Goal: Transaction & Acquisition: Book appointment/travel/reservation

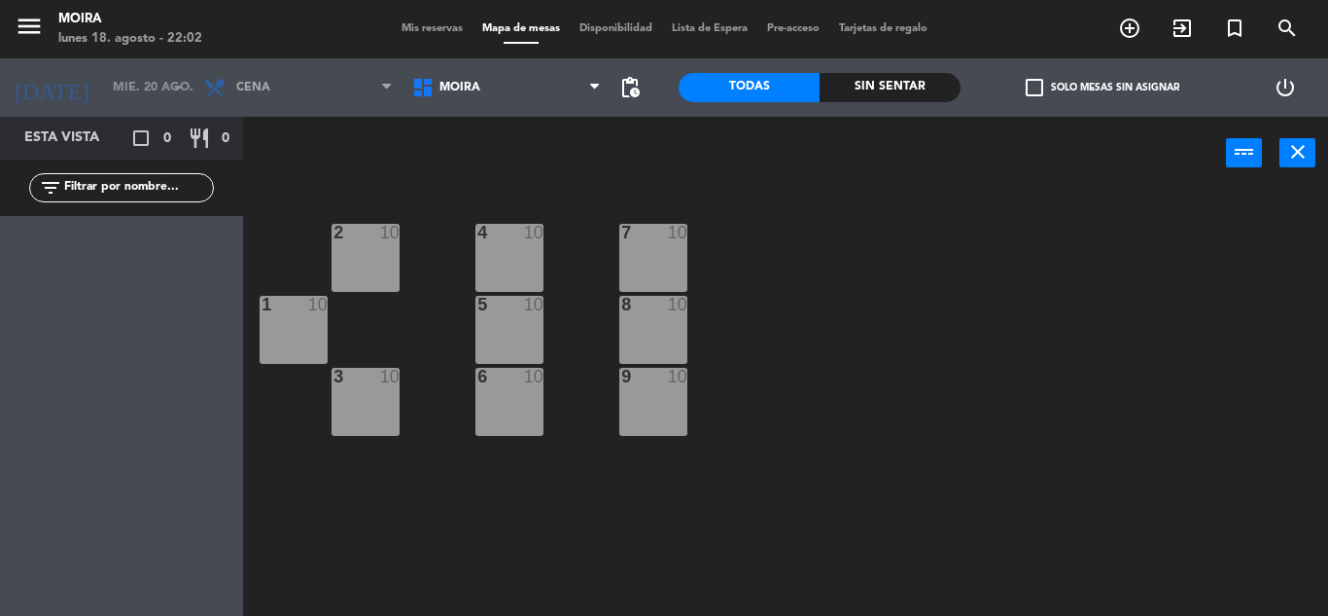
click at [621, 26] on span "Disponibilidad" at bounding box center [616, 28] width 92 height 11
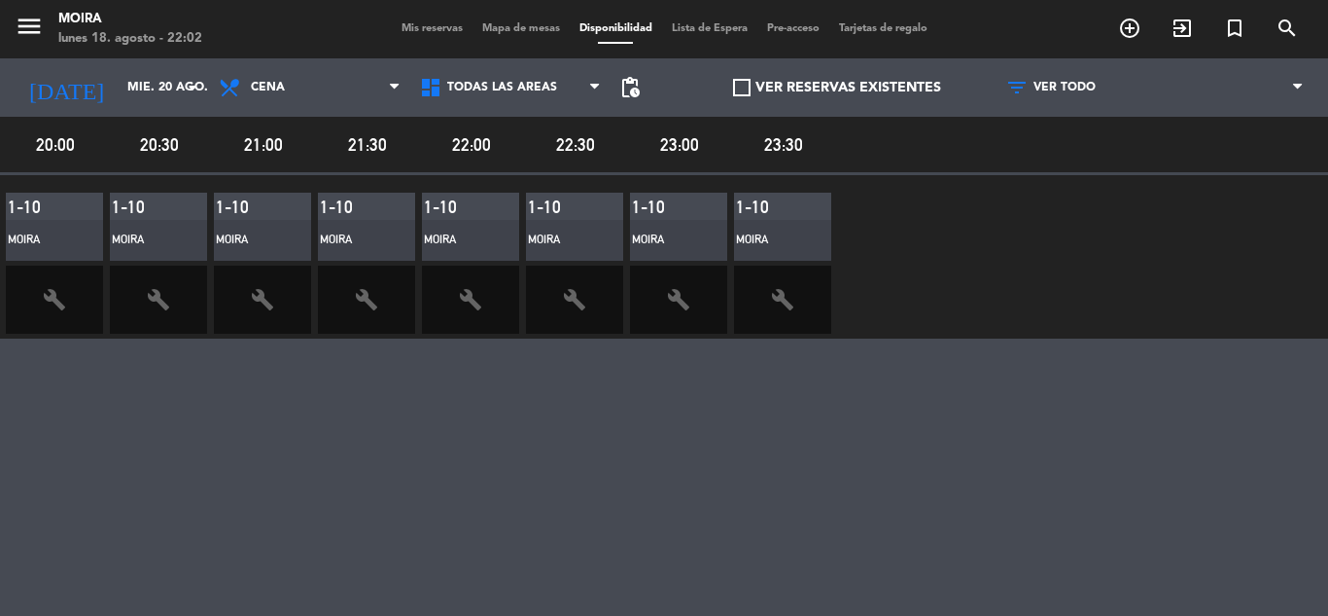
click at [720, 26] on span "Lista de Espera" at bounding box center [709, 28] width 95 height 11
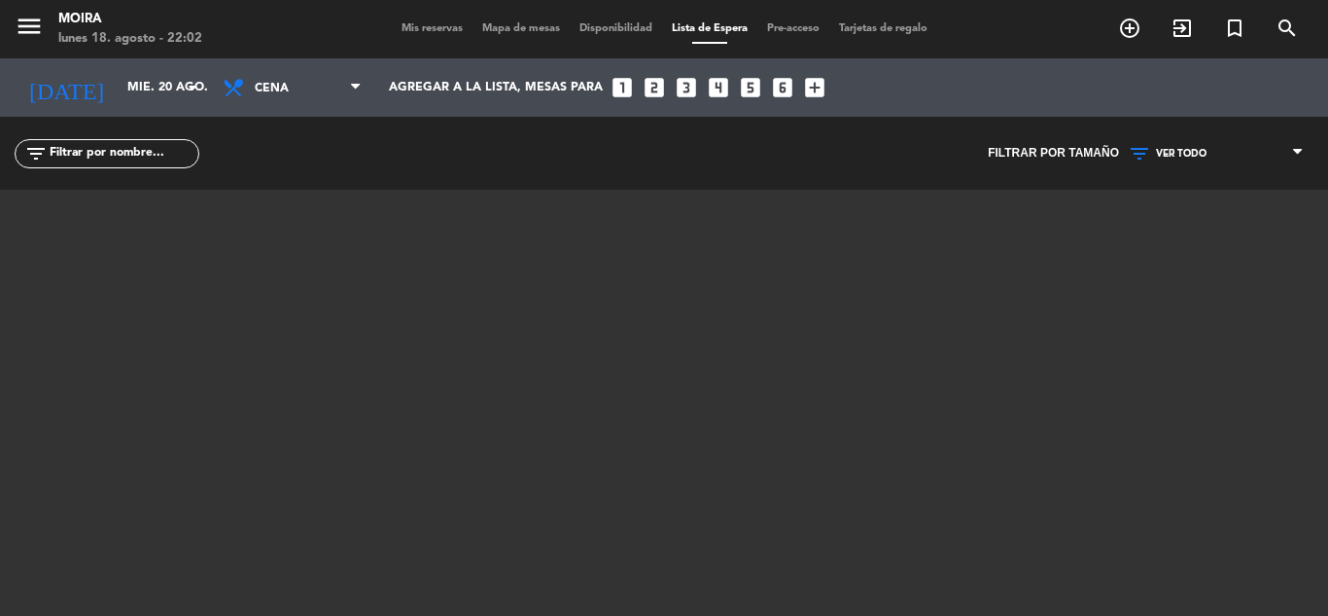
click at [780, 26] on span "Pre-acceso" at bounding box center [794, 28] width 72 height 11
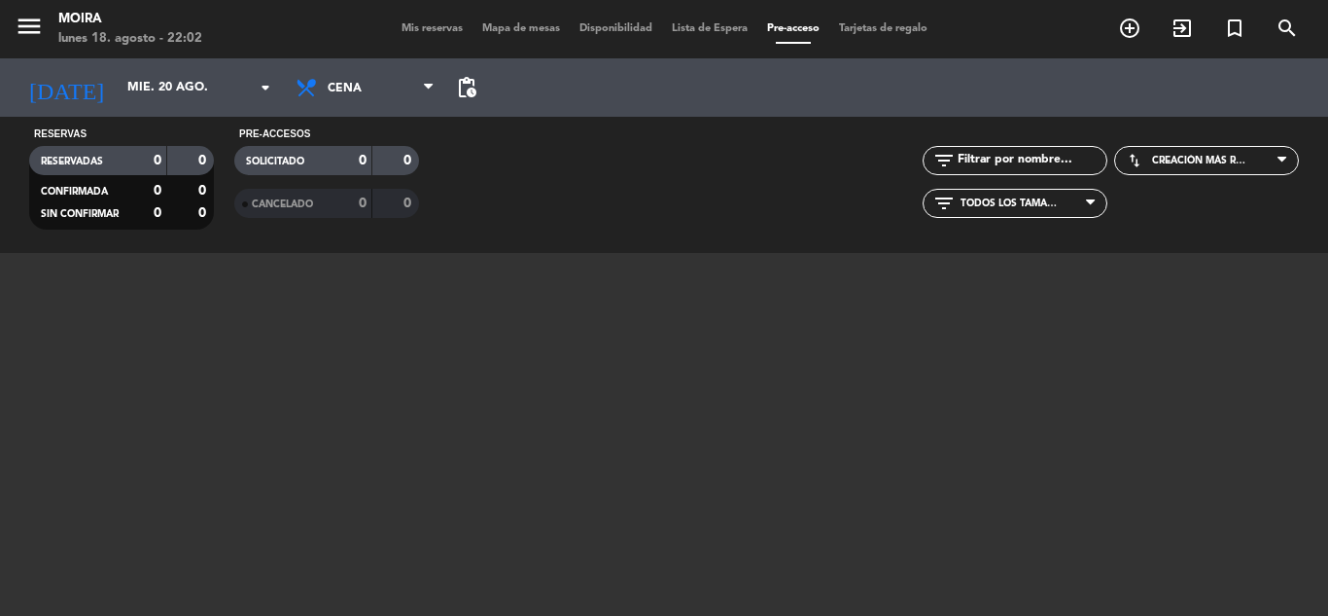
click at [527, 26] on span "Mapa de mesas" at bounding box center [521, 28] width 97 height 11
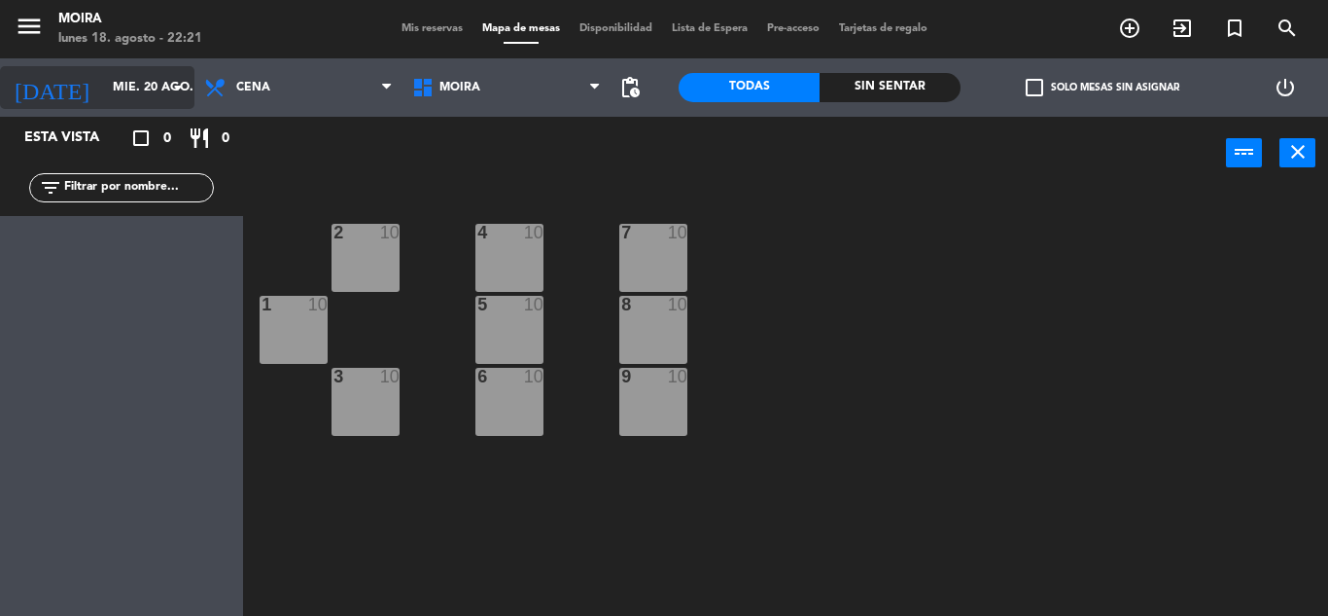
click at [178, 88] on icon "arrow_drop_down" at bounding box center [177, 87] width 23 height 23
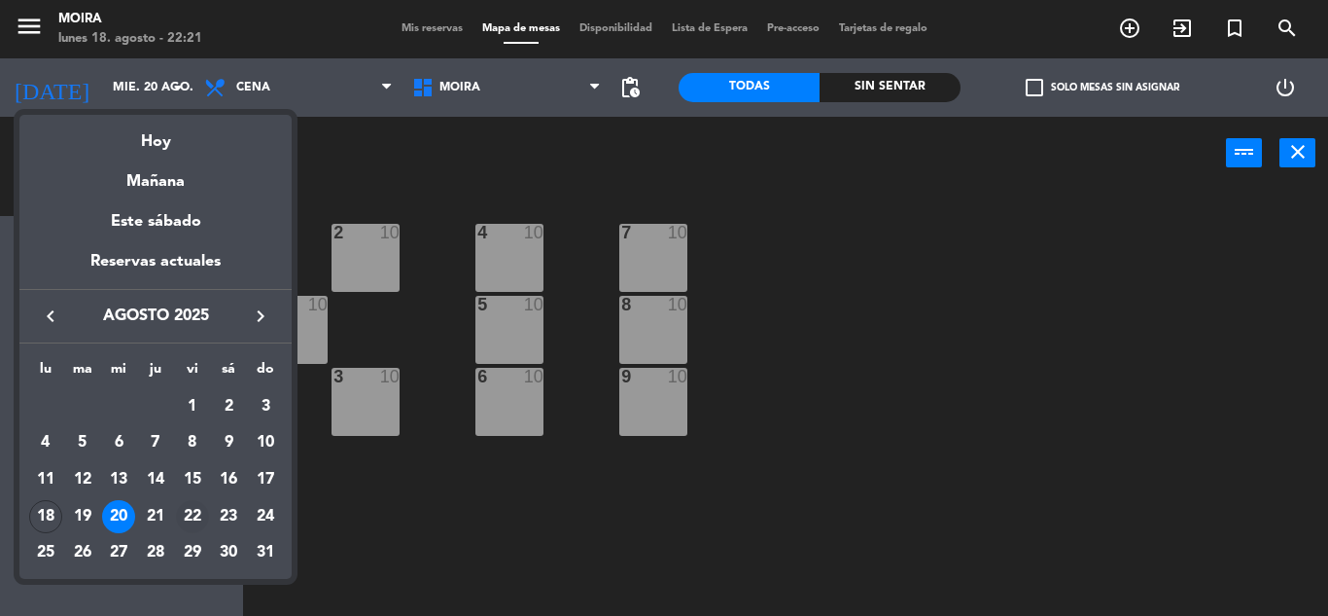
click at [194, 511] on div "22" at bounding box center [192, 516] width 33 height 33
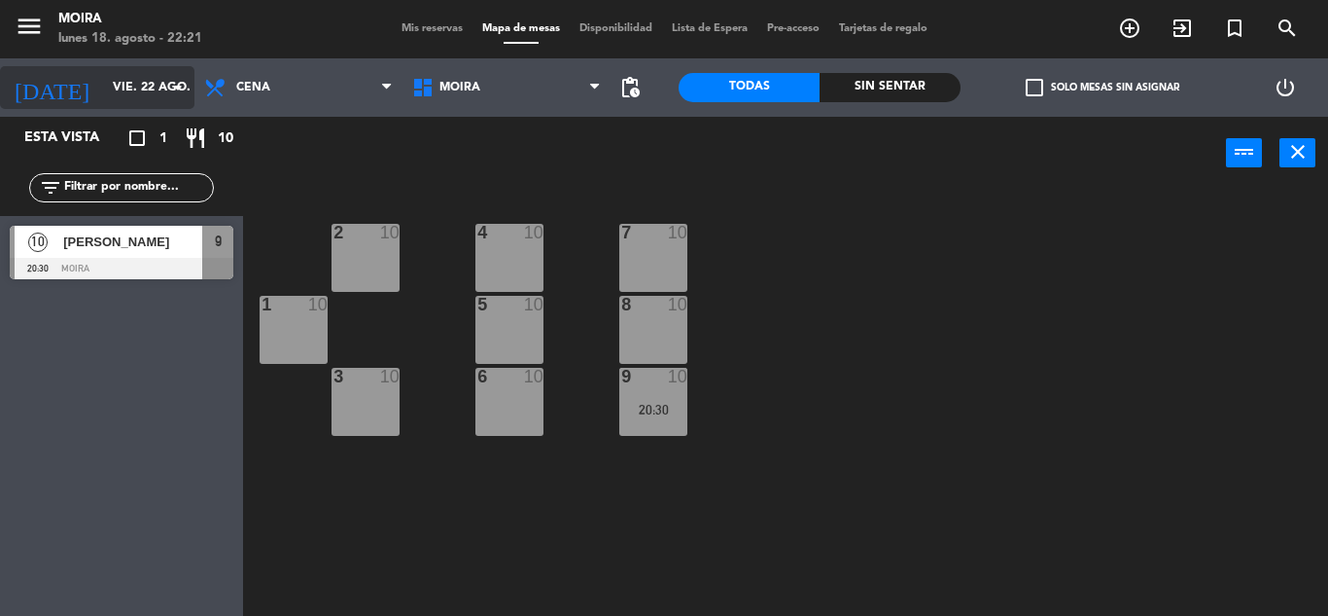
click at [173, 84] on icon "arrow_drop_down" at bounding box center [177, 87] width 23 height 23
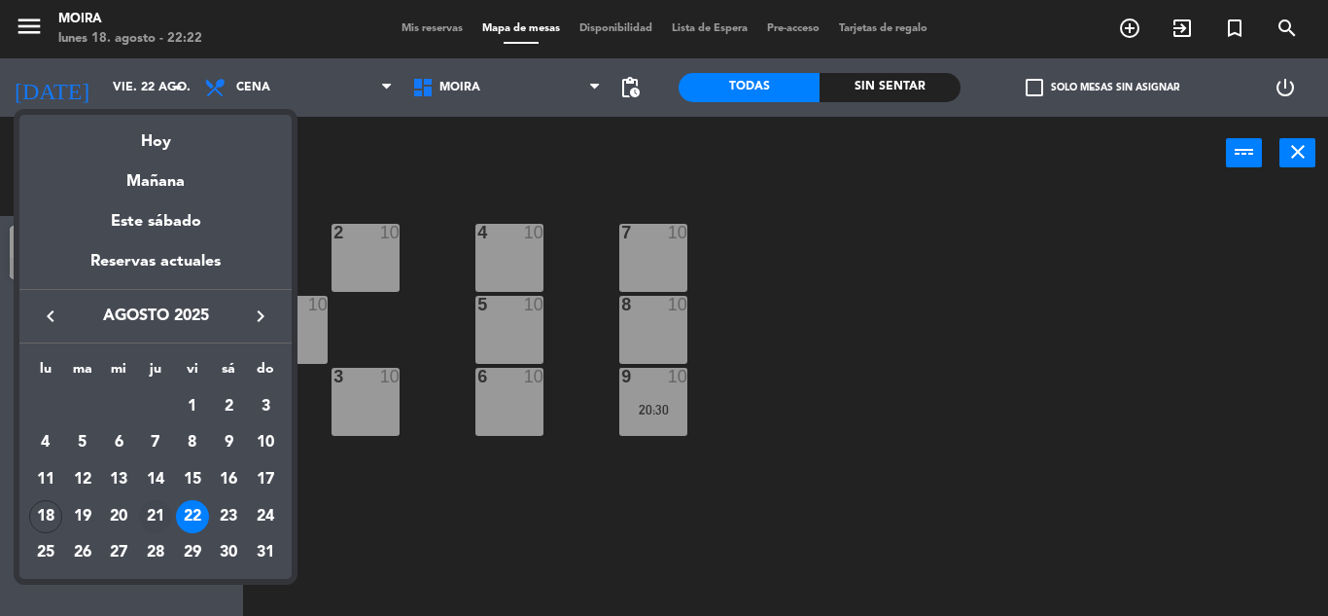
click at [156, 513] on div "21" at bounding box center [155, 516] width 33 height 33
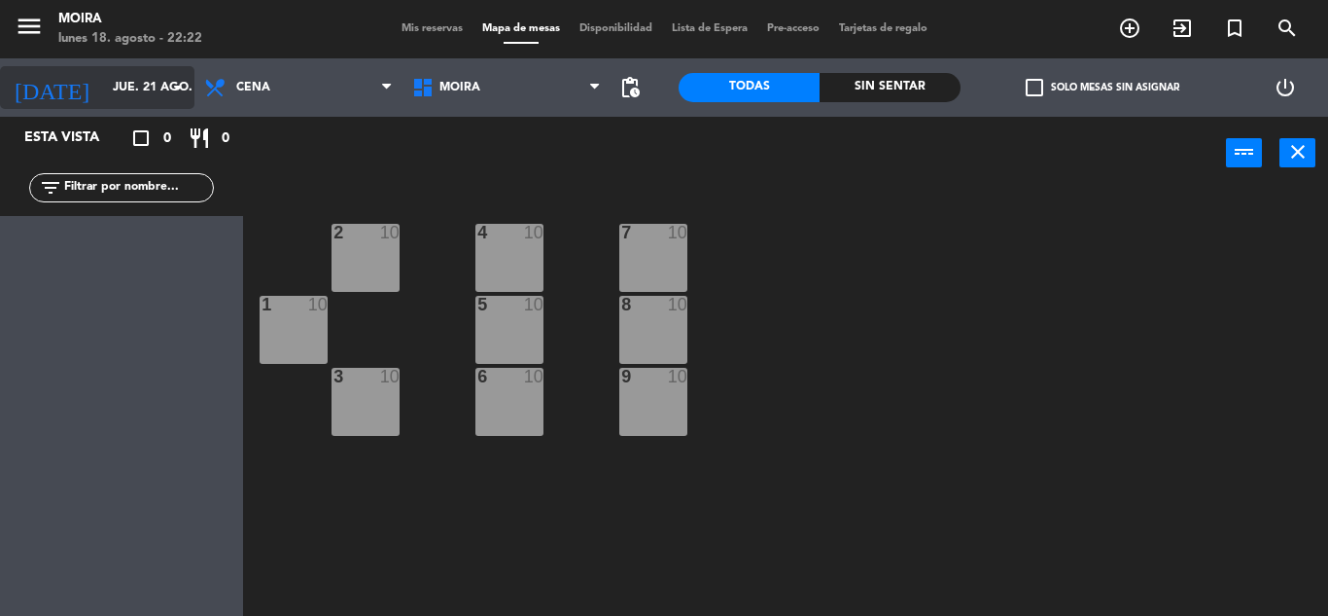
click at [174, 85] on icon "arrow_drop_down" at bounding box center [177, 87] width 23 height 23
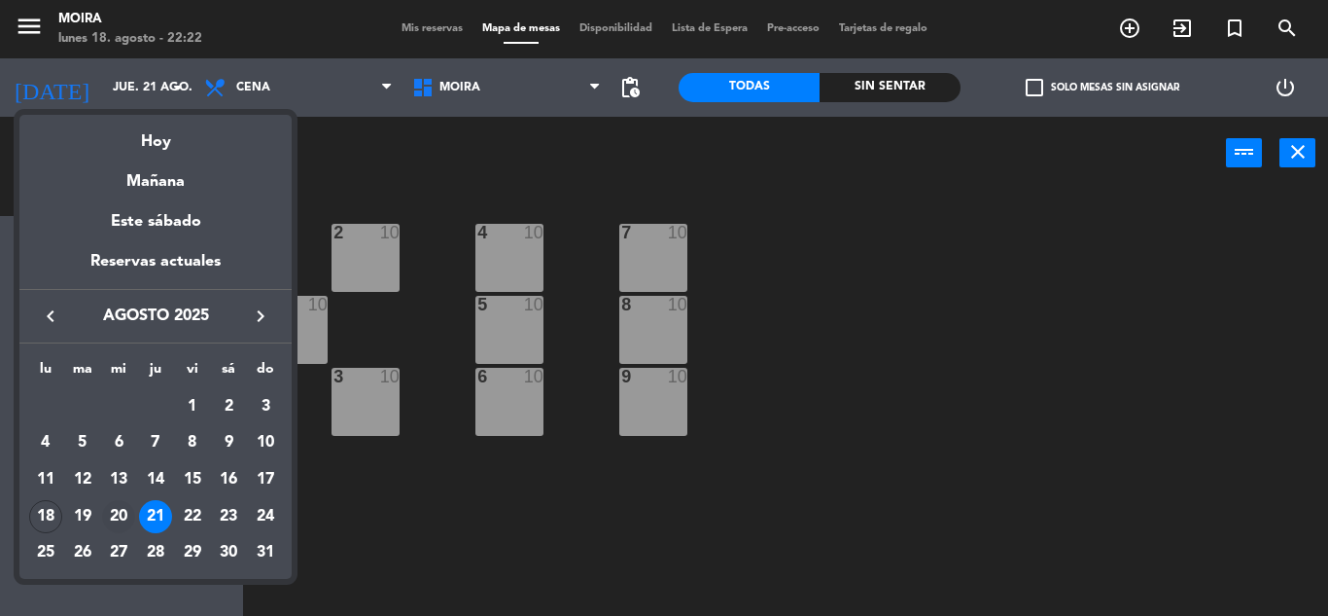
click at [117, 511] on div "20" at bounding box center [118, 516] width 33 height 33
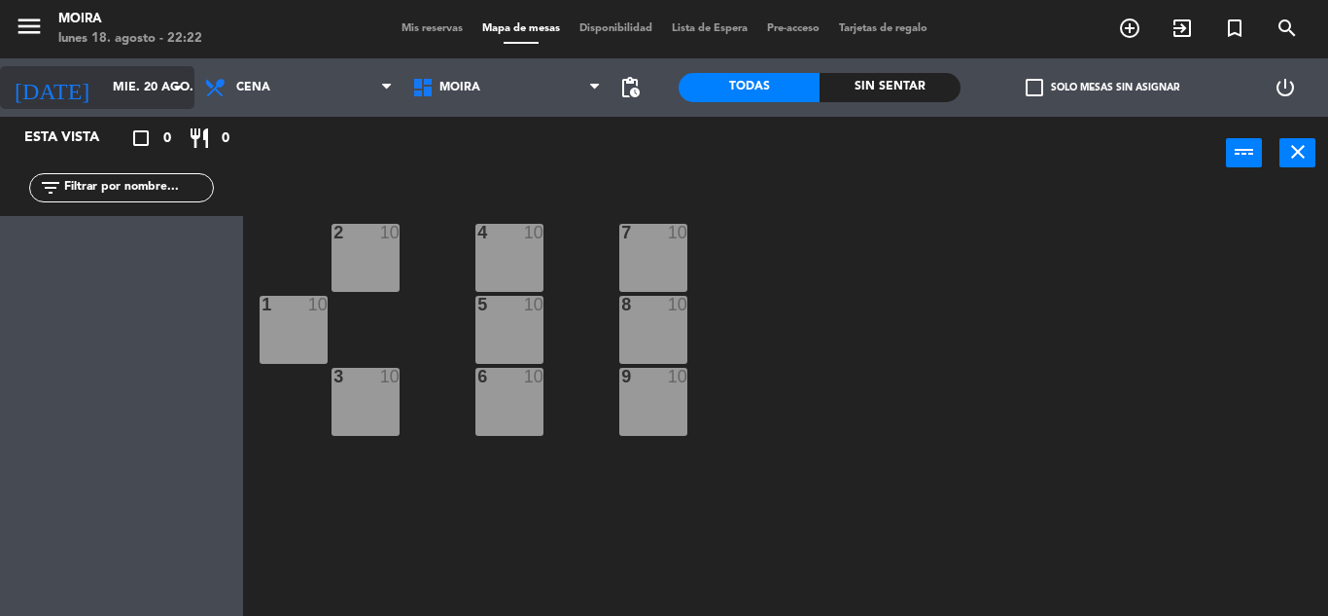
click at [179, 90] on icon "arrow_drop_down" at bounding box center [177, 87] width 23 height 23
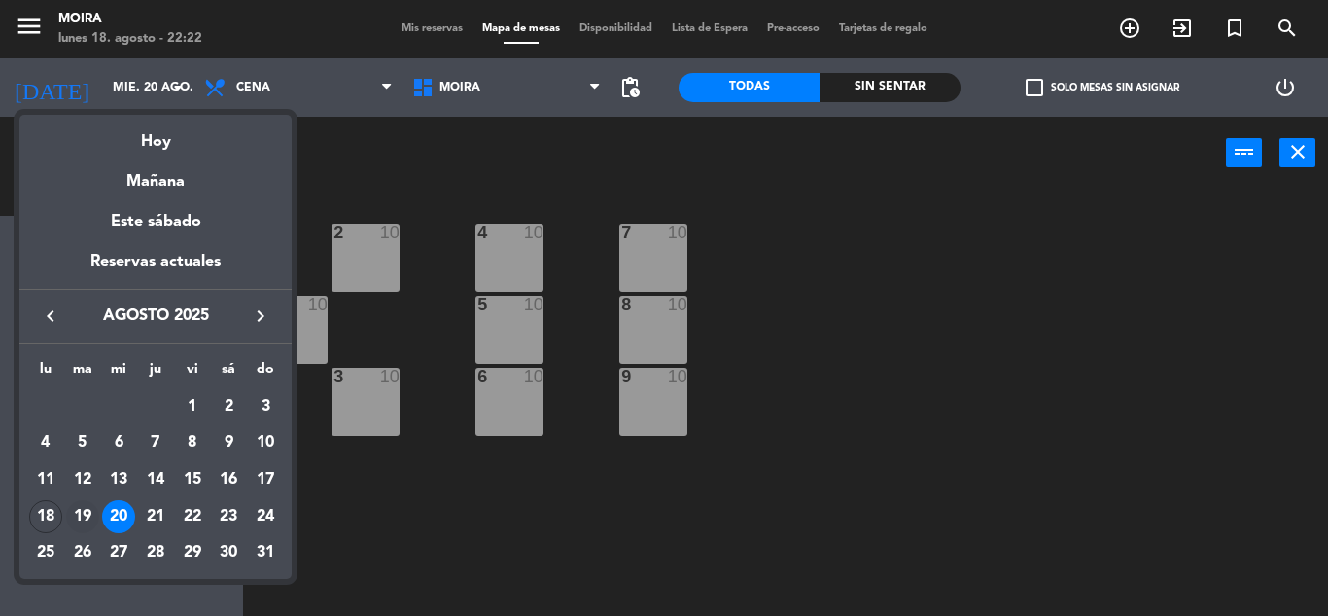
click at [75, 513] on div "19" at bounding box center [82, 516] width 33 height 33
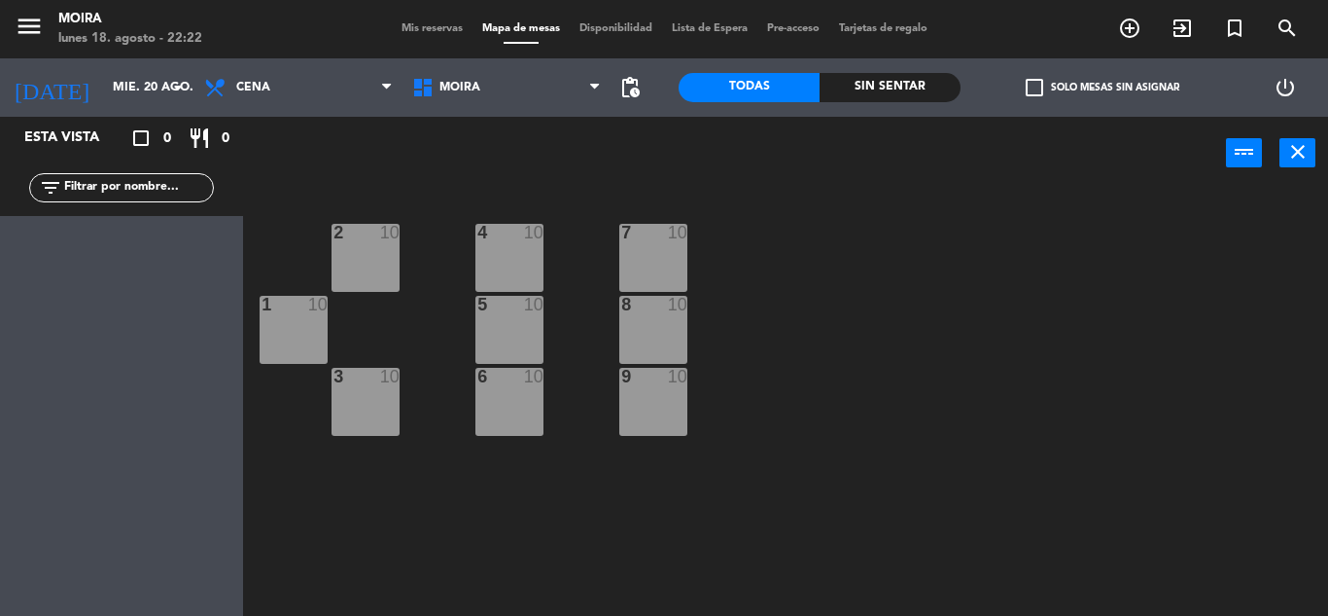
type input "[DATE] ago."
click at [669, 246] on div "7 10" at bounding box center [653, 258] width 68 height 68
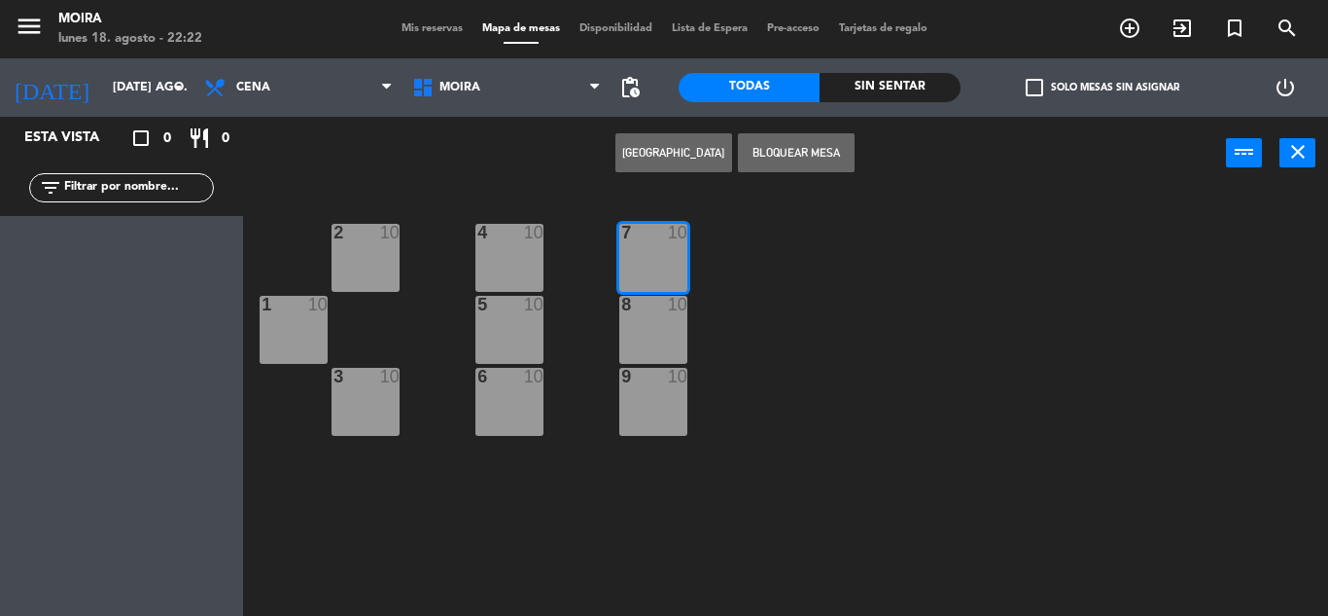
click at [668, 148] on button "[GEOGRAPHIC_DATA]" at bounding box center [674, 152] width 117 height 39
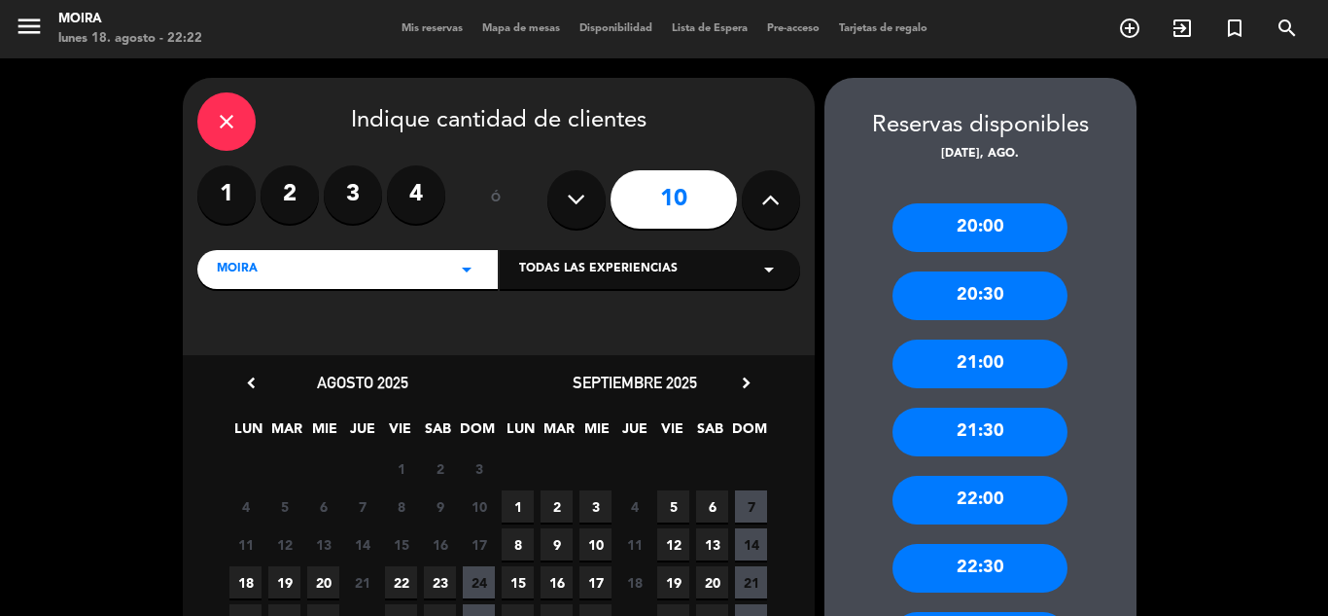
click at [573, 199] on icon at bounding box center [576, 199] width 18 height 29
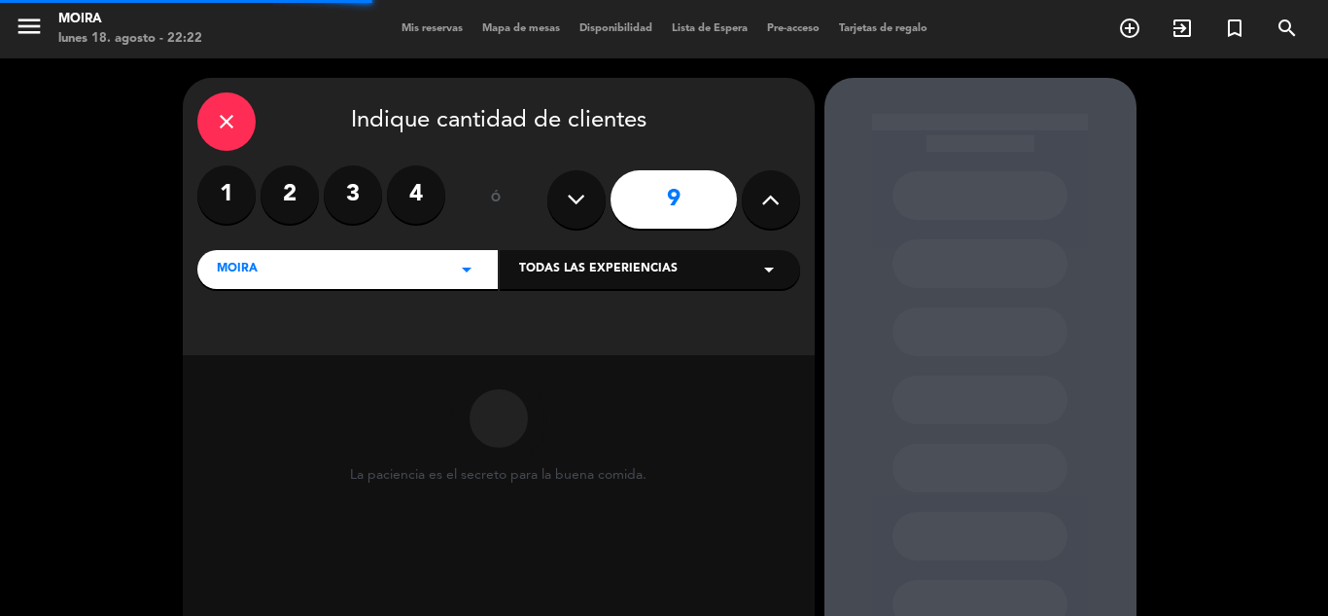
click at [573, 199] on icon at bounding box center [576, 199] width 18 height 29
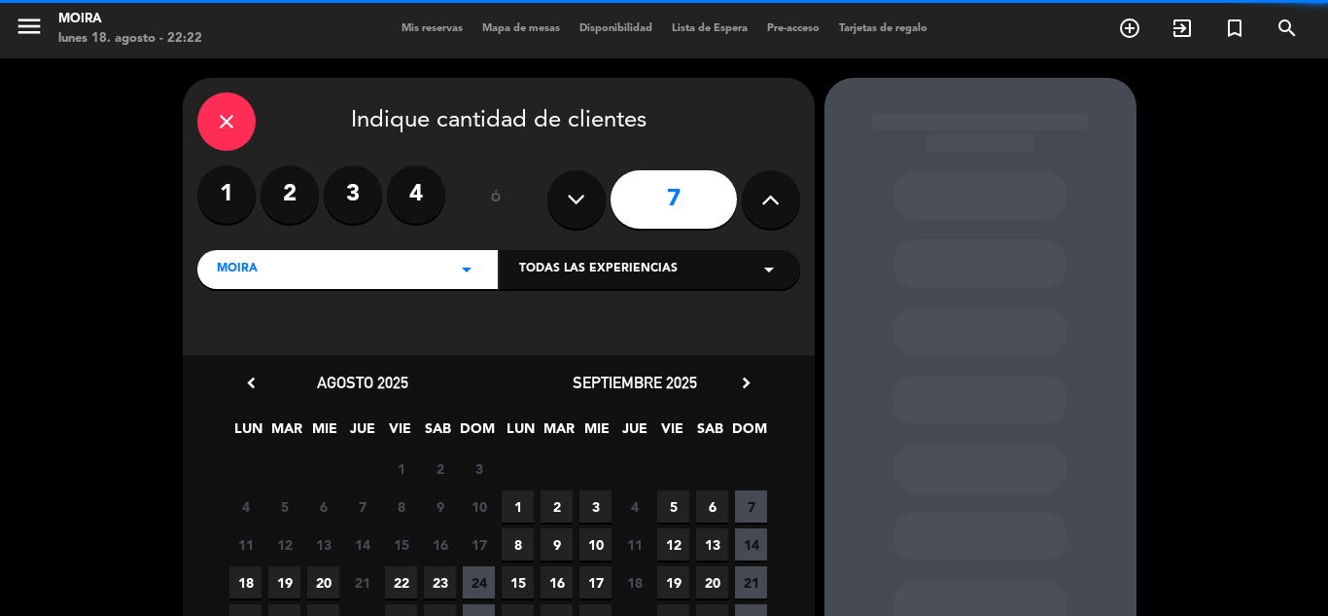
click at [573, 199] on icon at bounding box center [576, 199] width 18 height 29
type input "5"
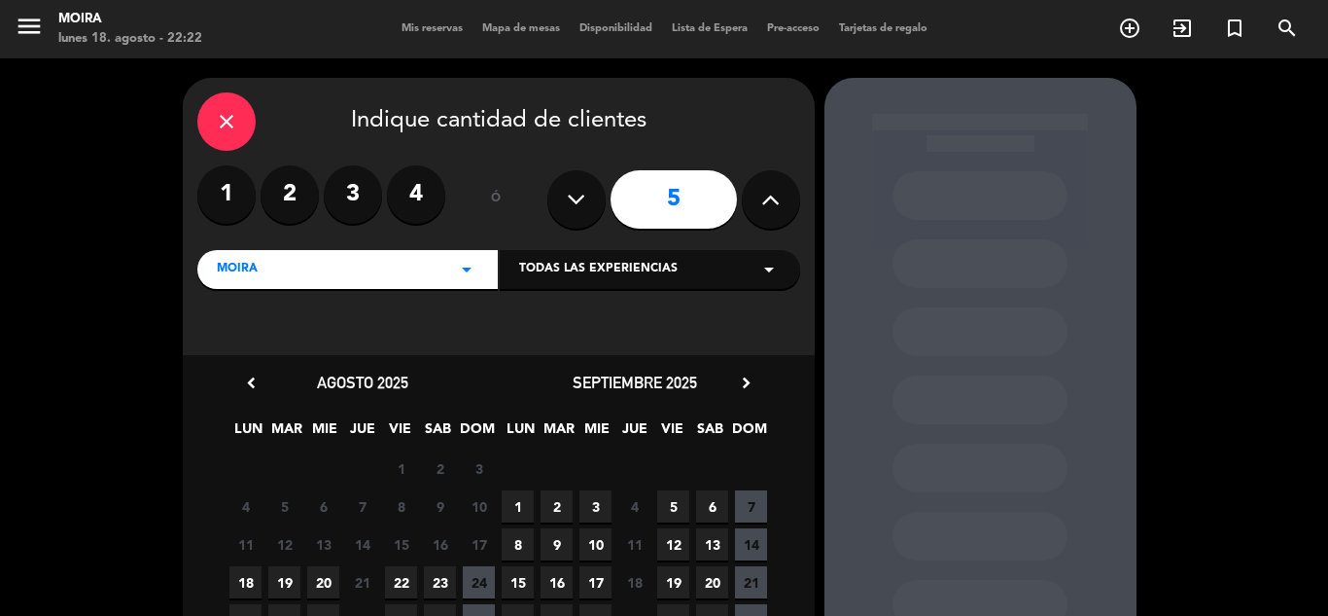
click at [466, 269] on icon "arrow_drop_down" at bounding box center [466, 269] width 23 height 23
click at [410, 313] on div "Moira" at bounding box center [347, 317] width 291 height 19
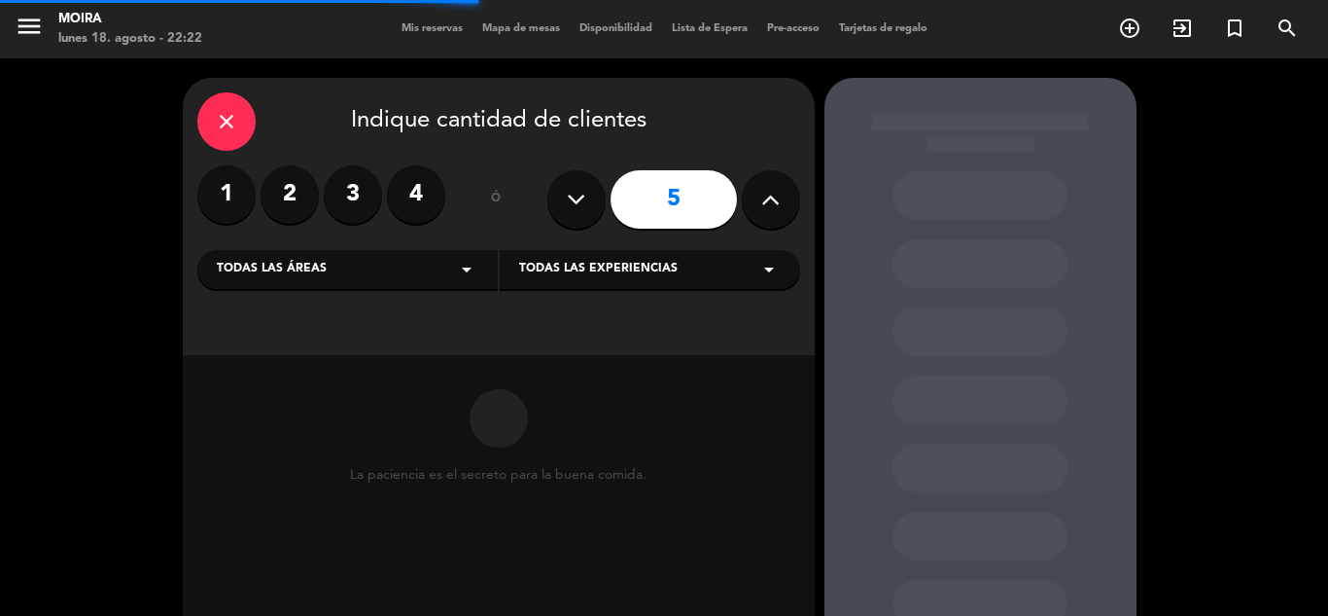
click at [766, 266] on icon "arrow_drop_down" at bounding box center [769, 269] width 23 height 23
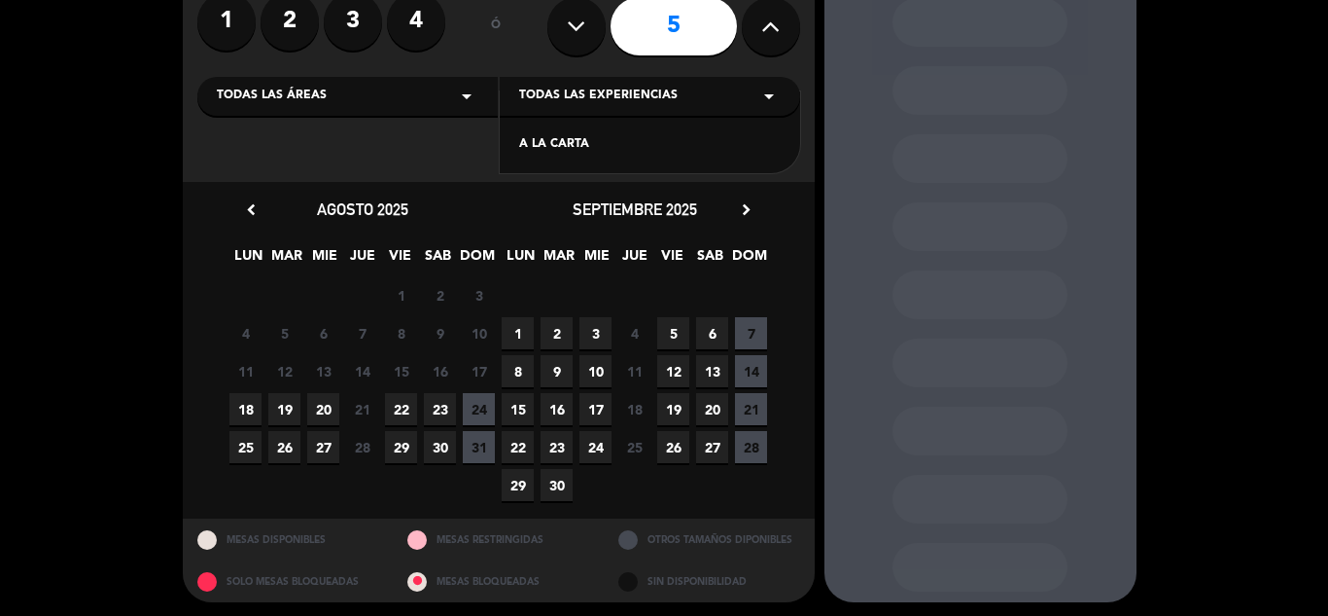
scroll to position [178, 0]
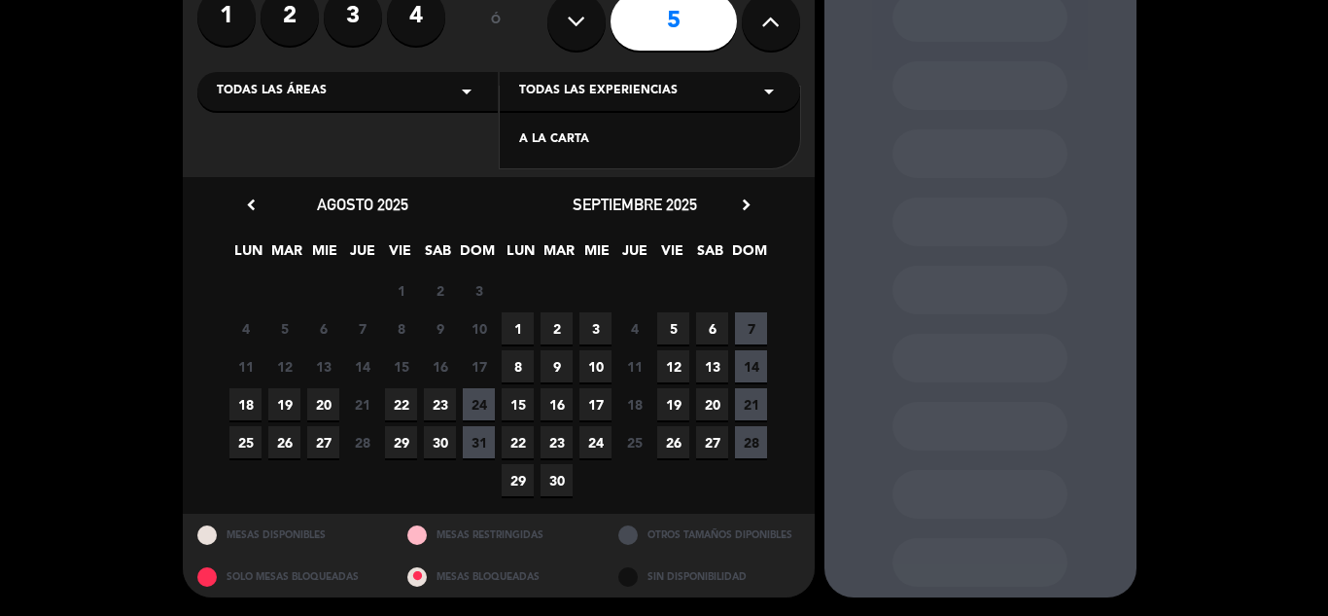
click at [295, 576] on div "SOLO MESAS BLOQUEADAS" at bounding box center [288, 576] width 211 height 42
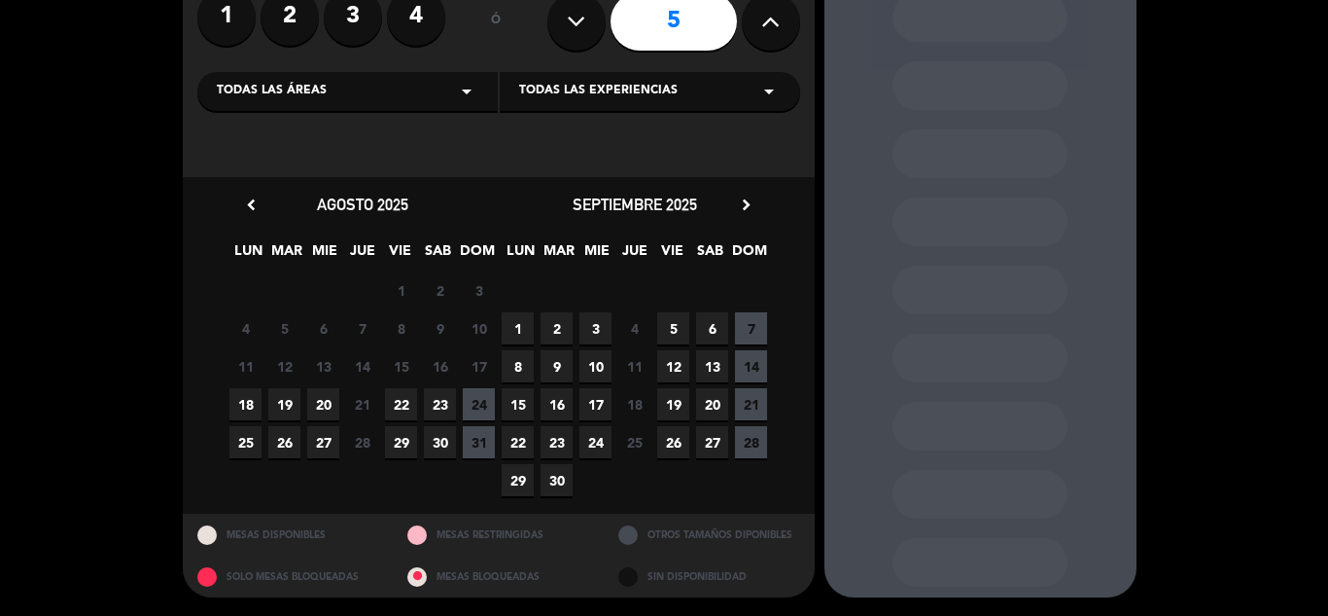
click at [403, 405] on span "22" at bounding box center [401, 404] width 32 height 32
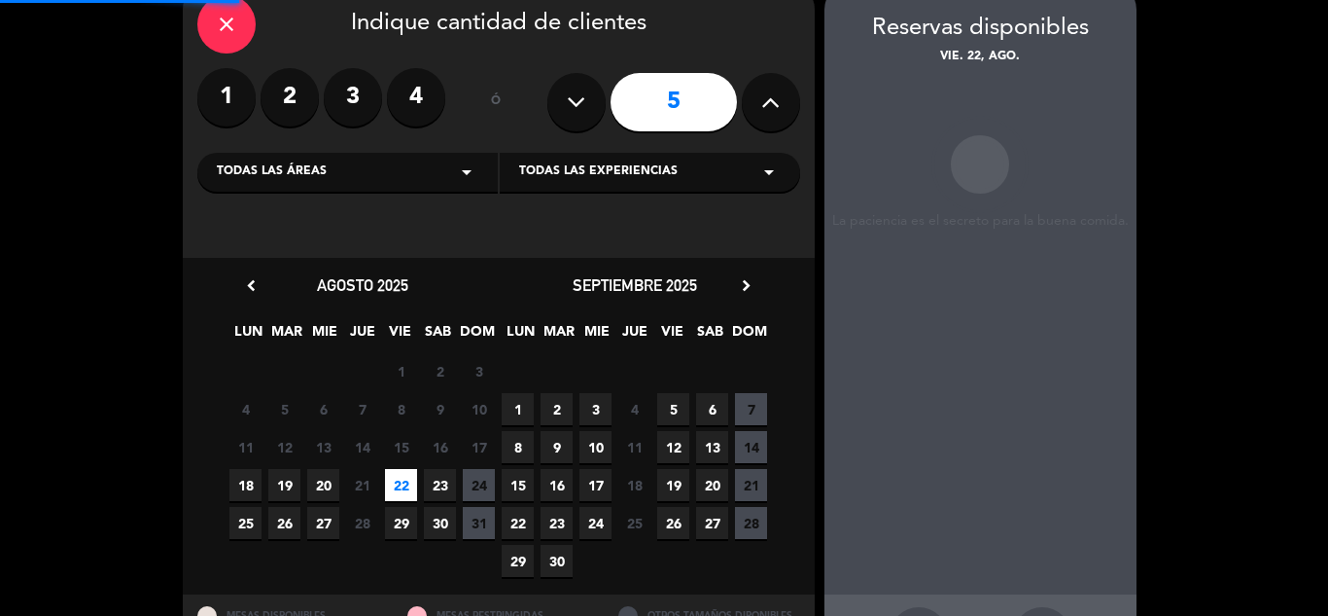
scroll to position [78, 0]
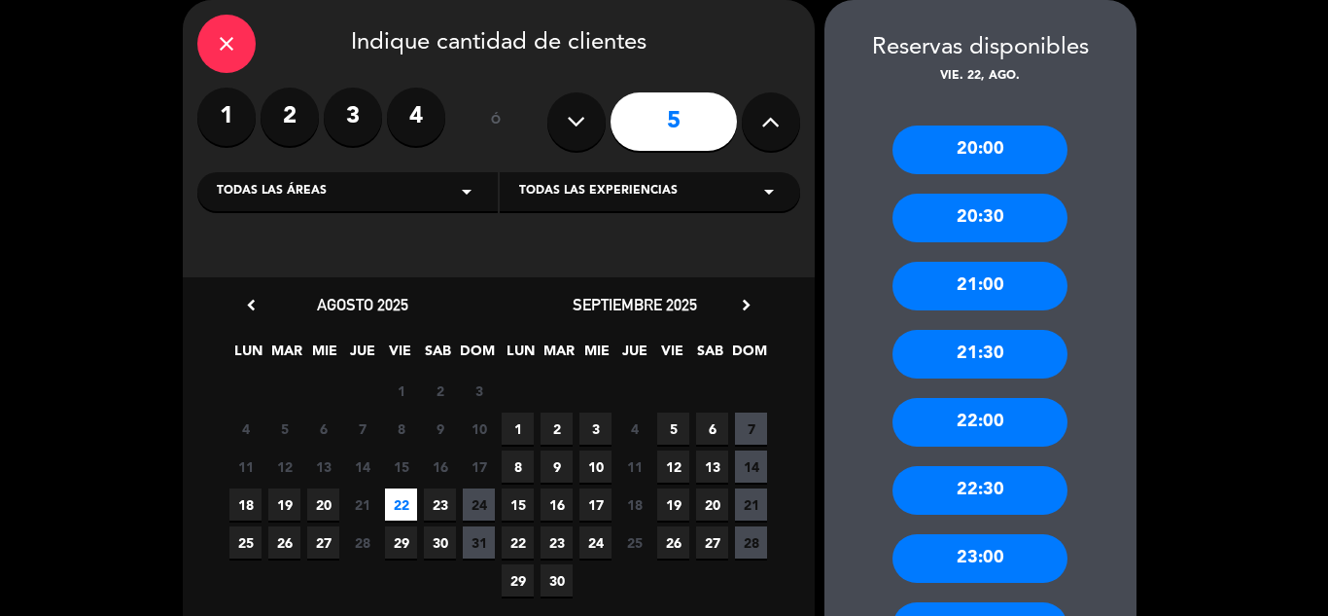
click at [282, 497] on span "19" at bounding box center [284, 504] width 32 height 32
click at [997, 214] on div "20:30" at bounding box center [980, 218] width 175 height 49
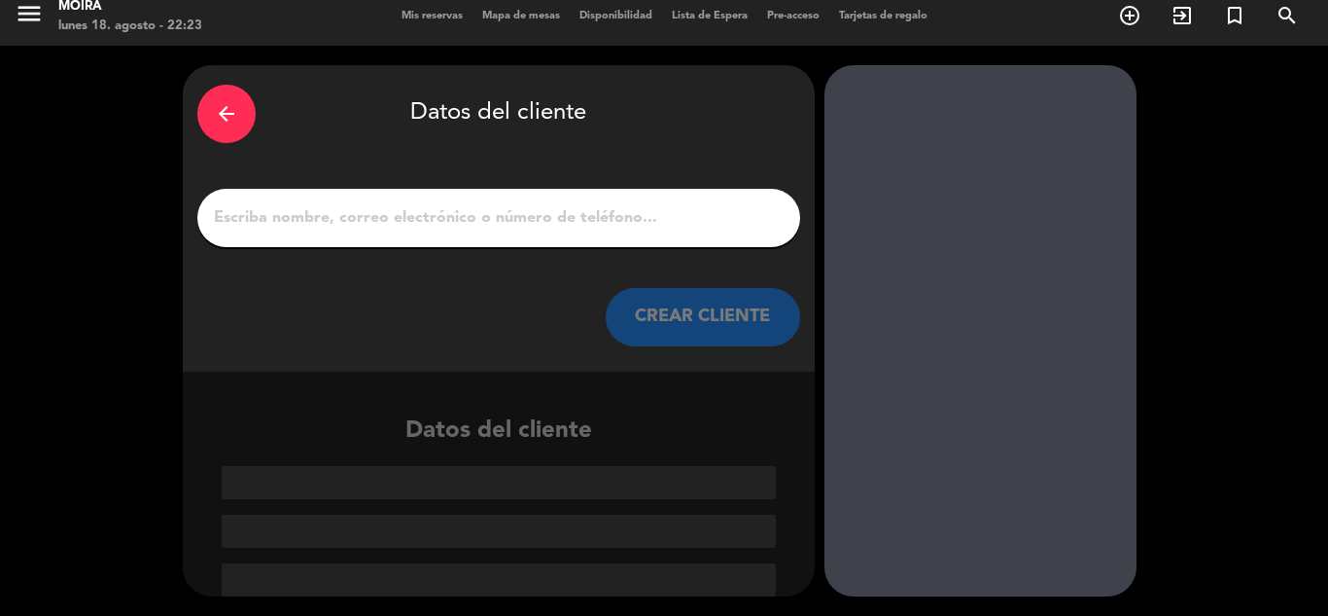
scroll to position [13, 0]
click at [254, 222] on input "1" at bounding box center [499, 217] width 574 height 27
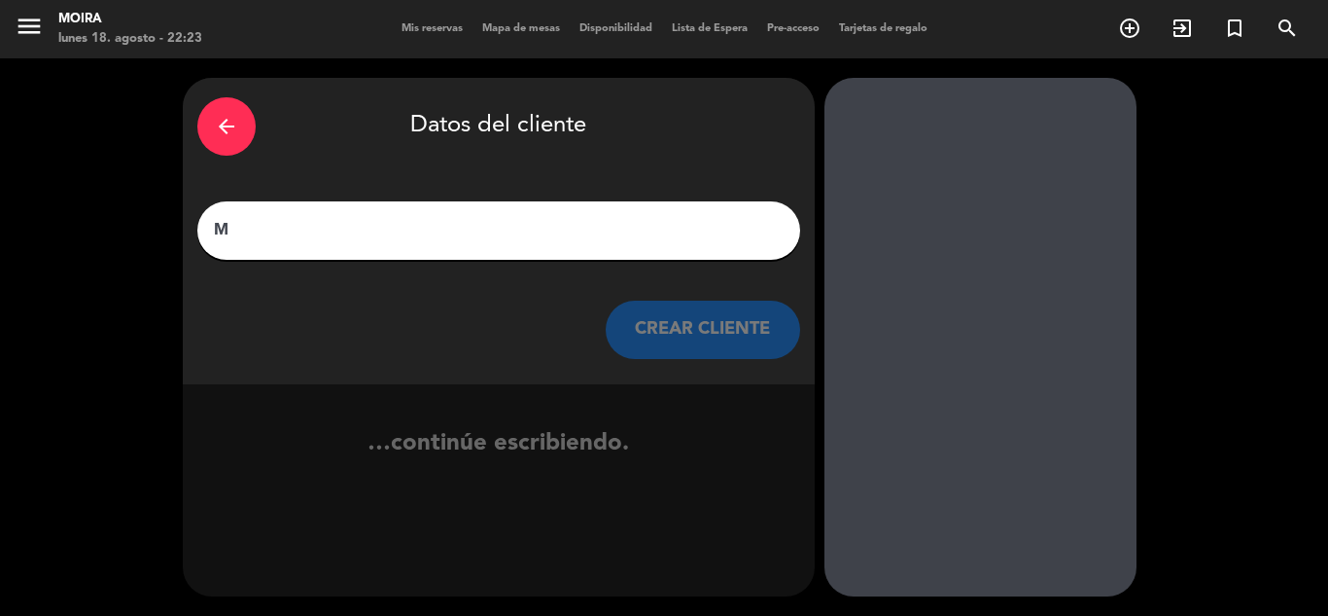
scroll to position [0, 0]
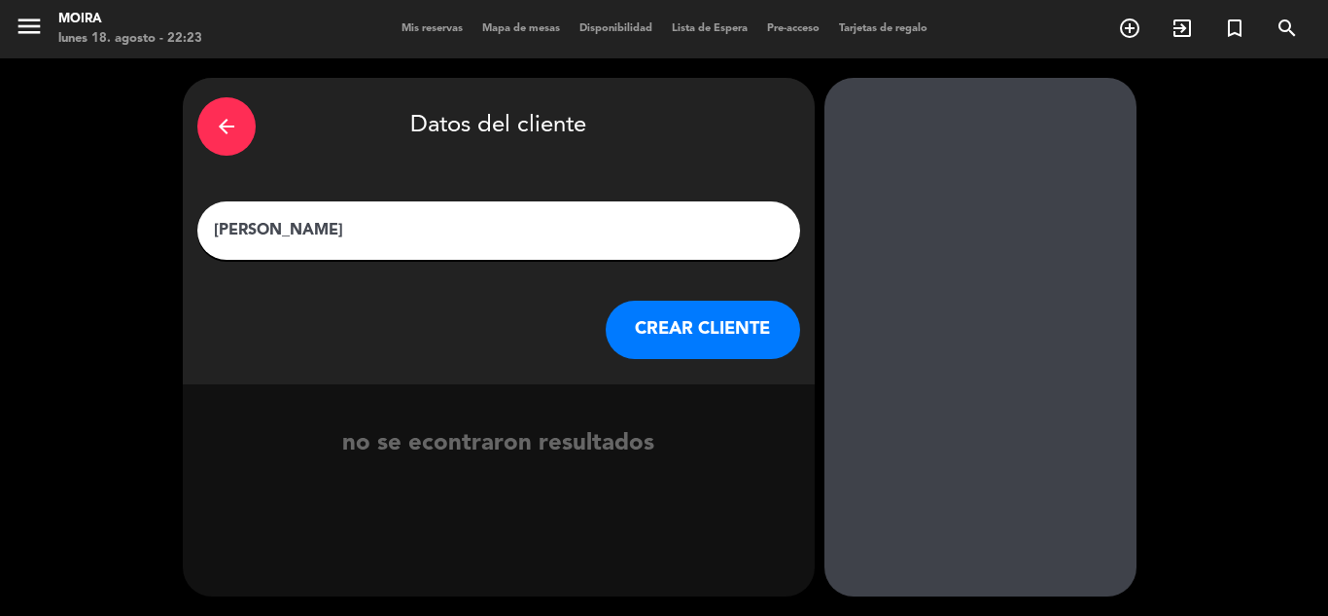
type input "[PERSON_NAME]"
click at [755, 318] on button "CREAR CLIENTE" at bounding box center [703, 330] width 195 height 58
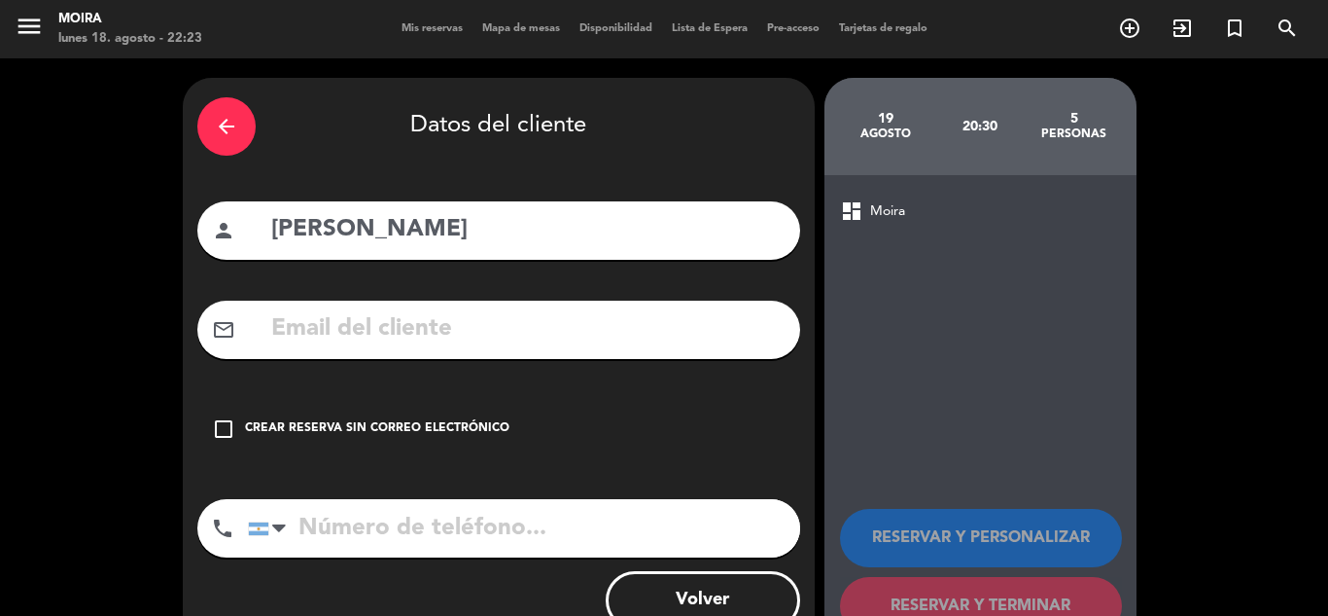
click at [471, 325] on input "text" at bounding box center [527, 329] width 516 height 40
click at [222, 425] on icon "check_box_outline_blank" at bounding box center [223, 428] width 23 height 23
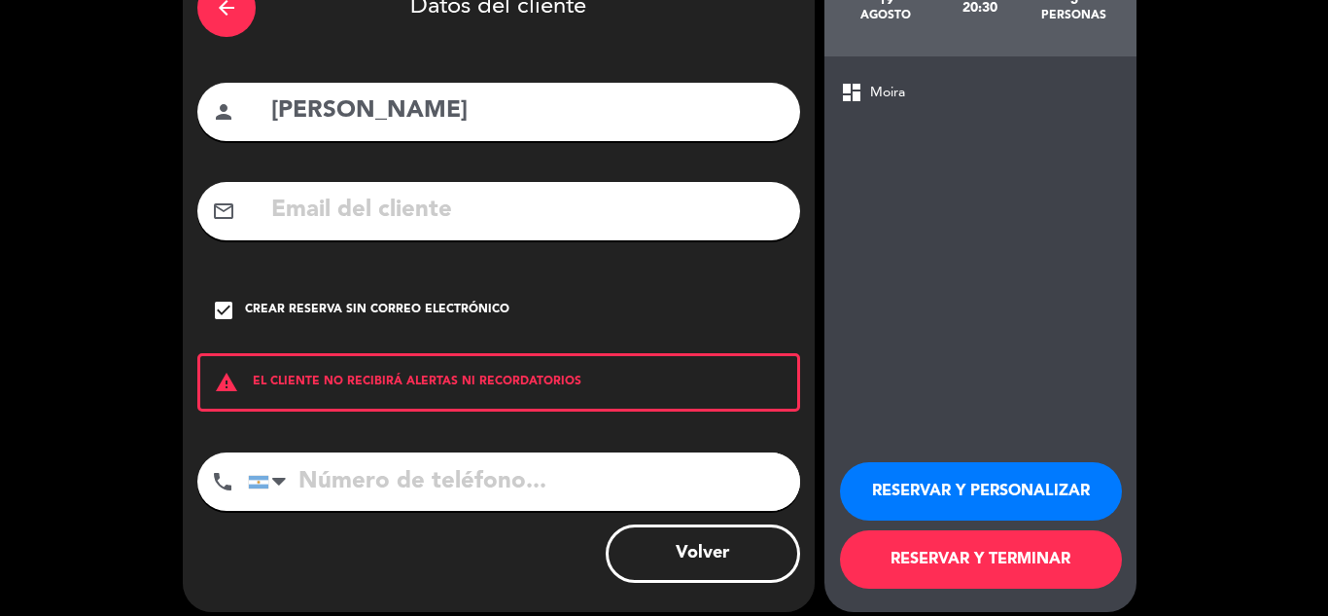
scroll to position [134, 0]
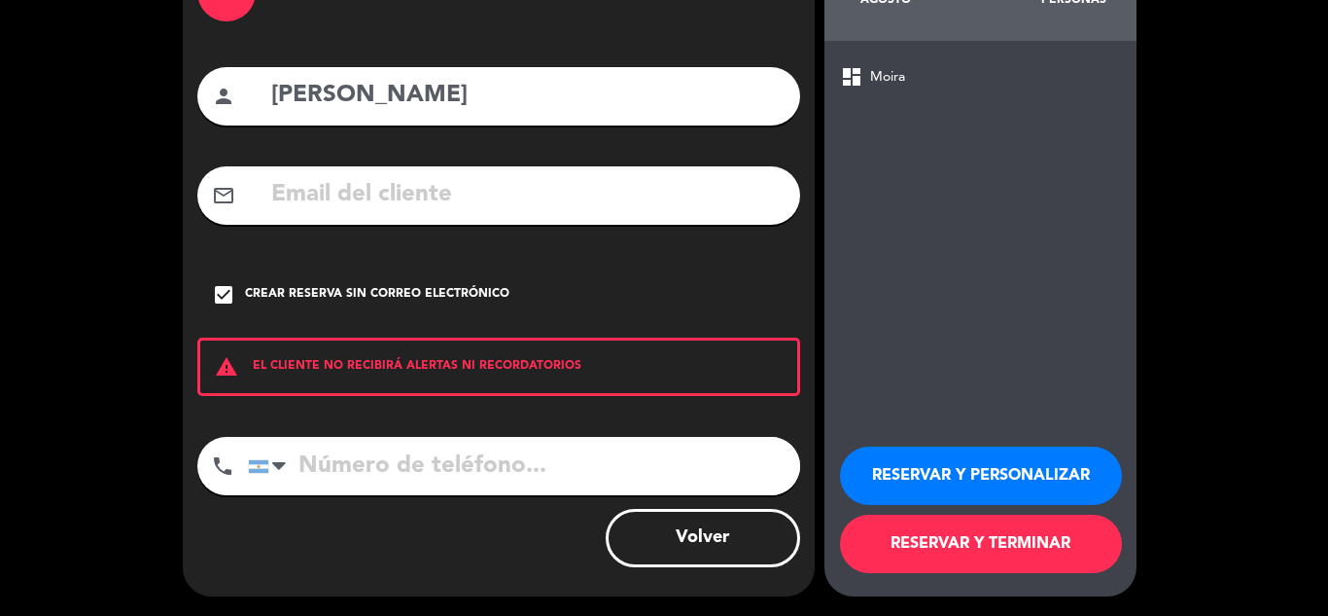
click at [504, 465] on input "tel" at bounding box center [524, 466] width 552 height 58
type input "3815180721"
click at [994, 541] on button "RESERVAR Y TERMINAR" at bounding box center [981, 543] width 282 height 58
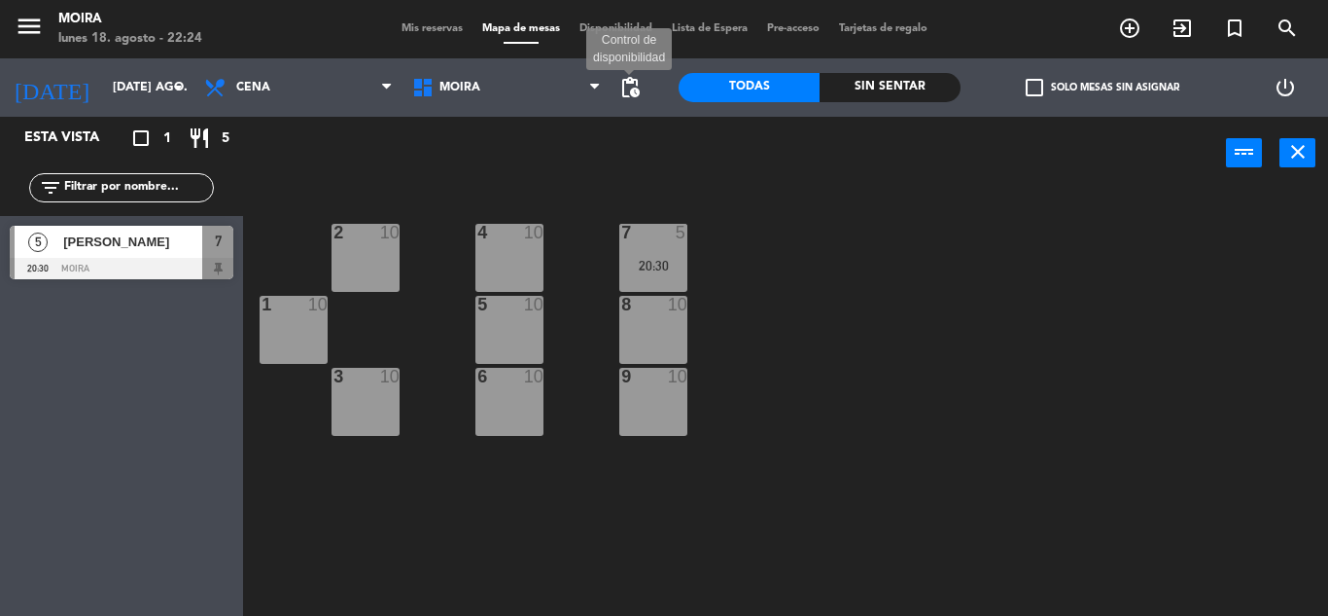
click at [631, 89] on span "pending_actions" at bounding box center [630, 87] width 23 height 23
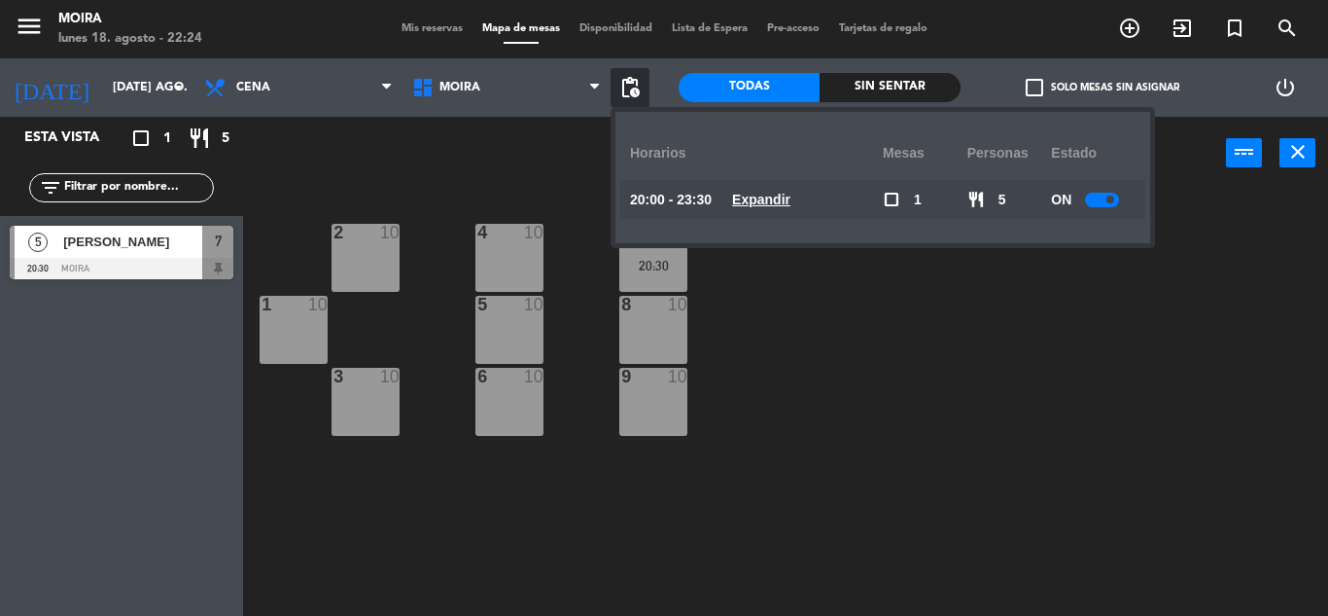
click at [1018, 287] on div "2 10 4 10 7 5 20:30 1 10 5 10 8 10 3 10 6 10 9 10" at bounding box center [793, 403] width 1072 height 426
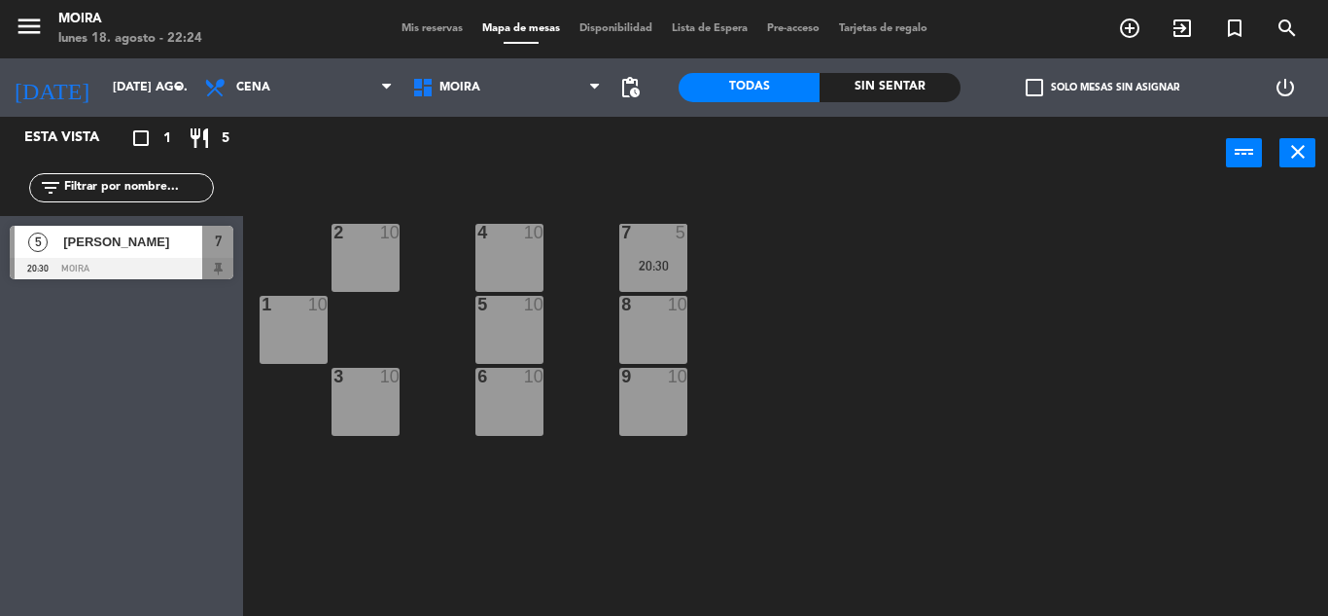
click at [1078, 83] on label "check_box_outline_blank Solo mesas sin asignar" at bounding box center [1103, 88] width 154 height 18
click at [1103, 88] on input "check_box_outline_blank Solo mesas sin asignar" at bounding box center [1103, 88] width 0 height 0
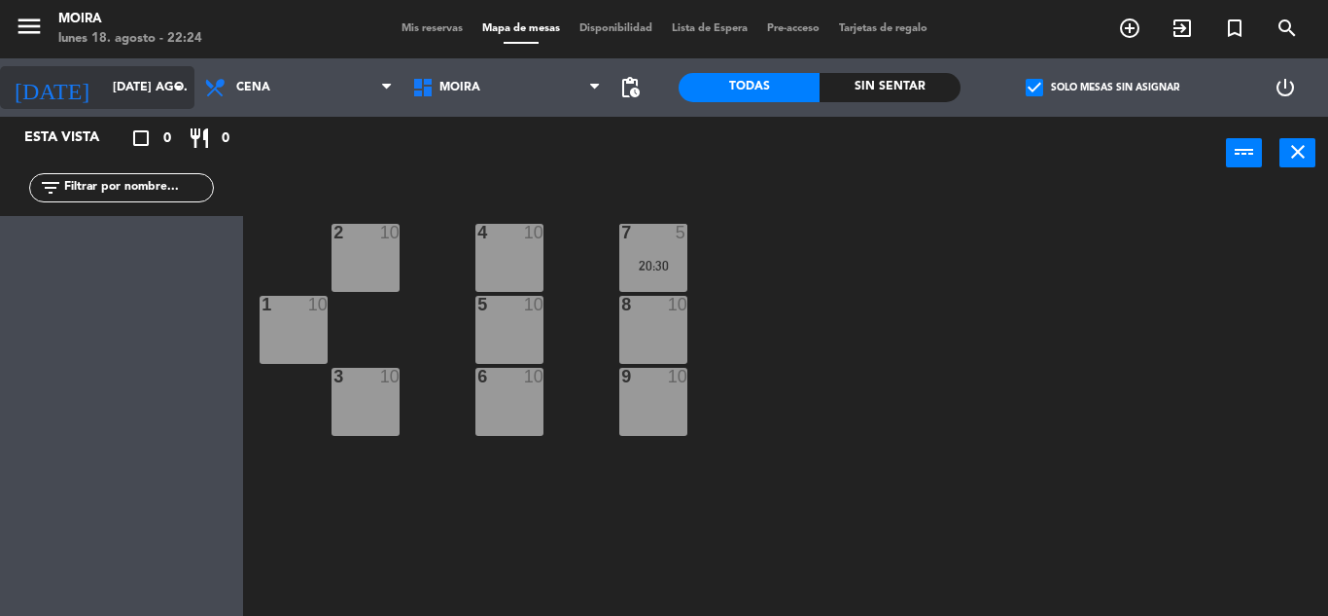
click at [110, 76] on input "[DATE] ago." at bounding box center [185, 87] width 164 height 33
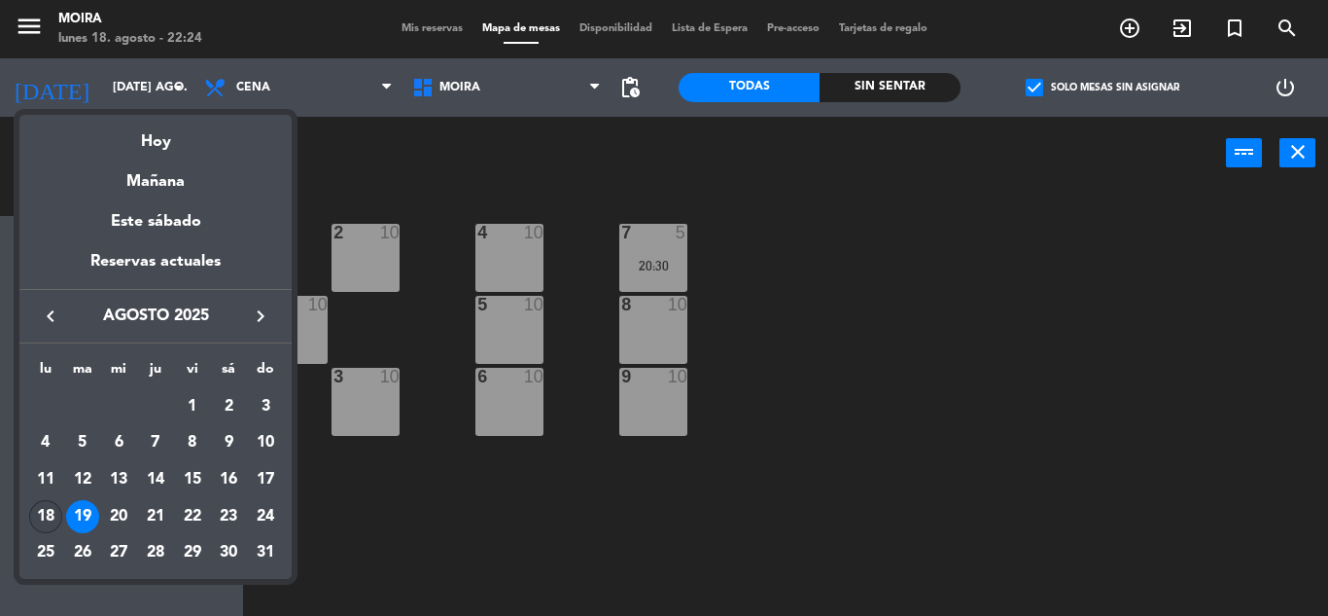
click at [41, 512] on div "18" at bounding box center [45, 516] width 33 height 33
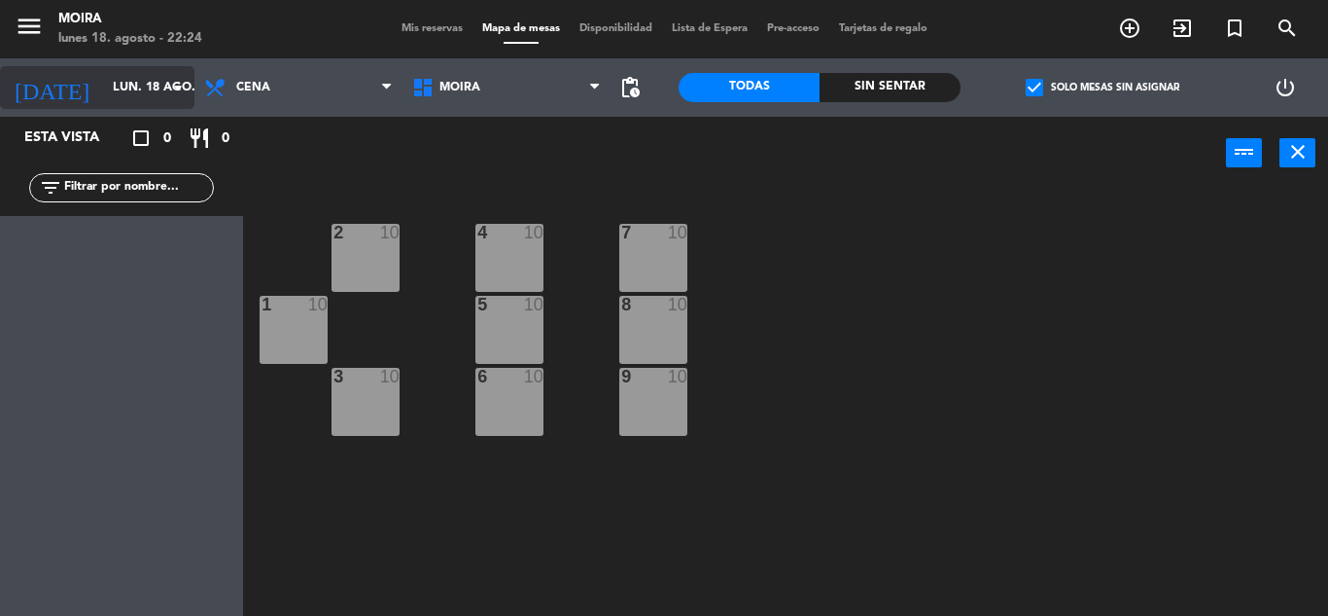
click at [173, 88] on icon "arrow_drop_down" at bounding box center [177, 87] width 23 height 23
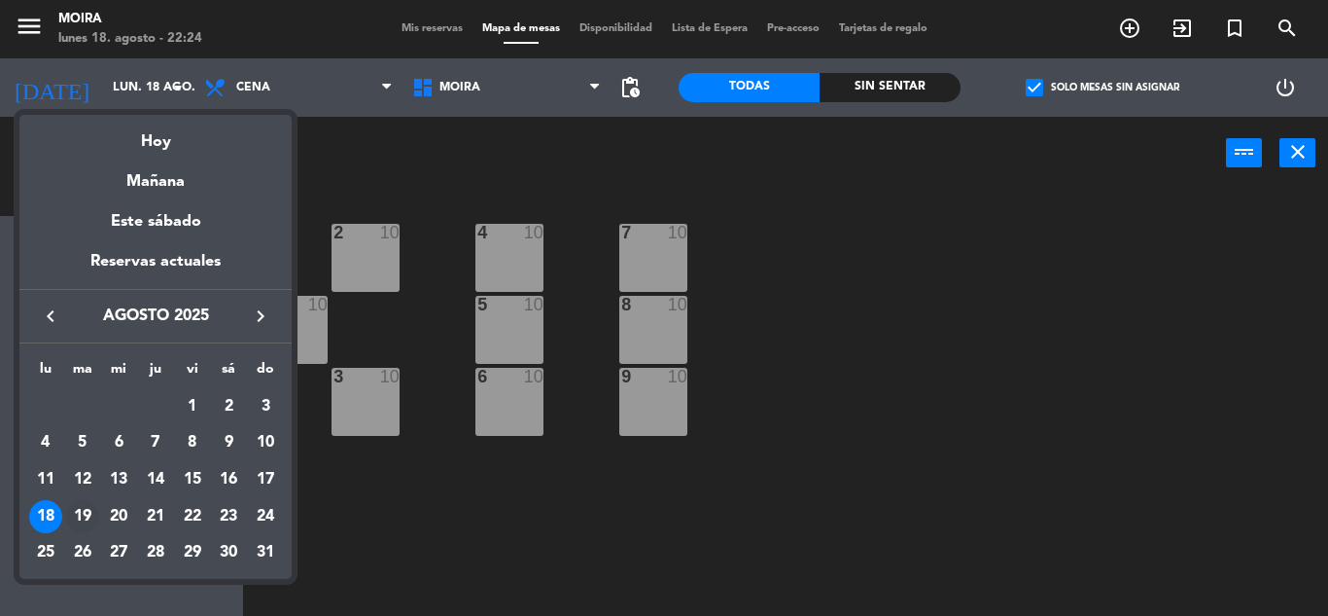
click at [87, 513] on div "19" at bounding box center [82, 516] width 33 height 33
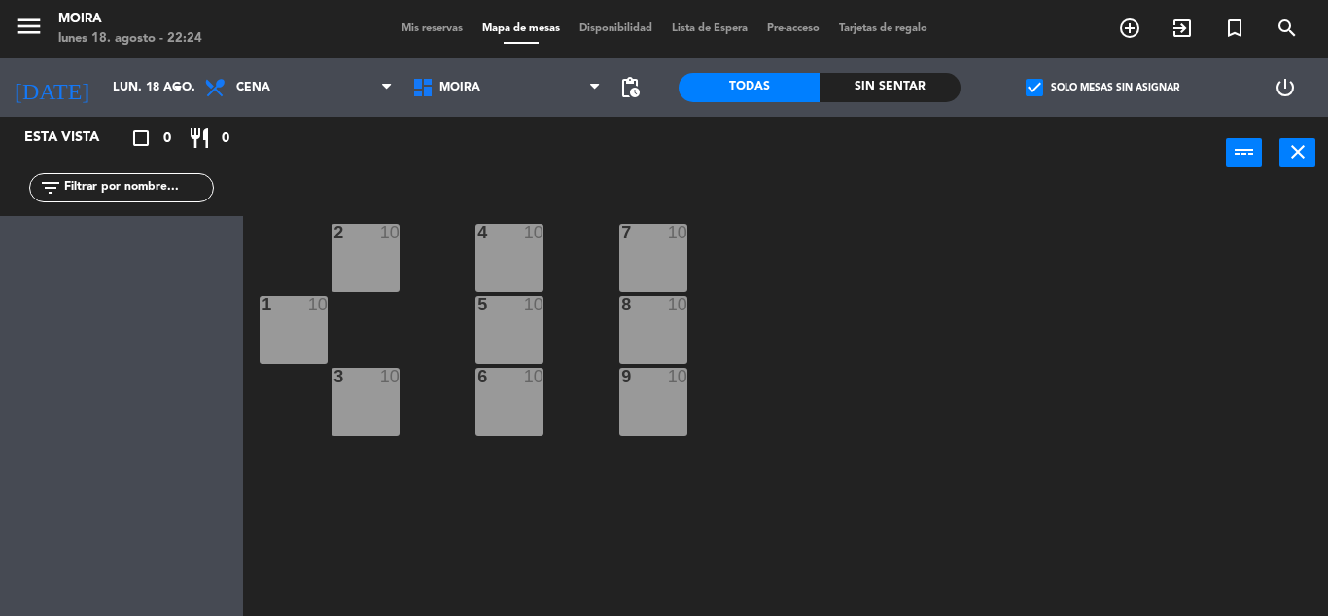
type input "[DATE] ago."
